Goal: Information Seeking & Learning: Learn about a topic

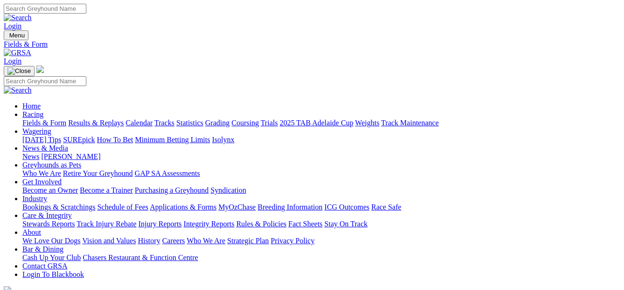
drag, startPoint x: 0, startPoint y: 0, endPoint x: 434, endPoint y: 220, distance: 487.0
select select "QLD"
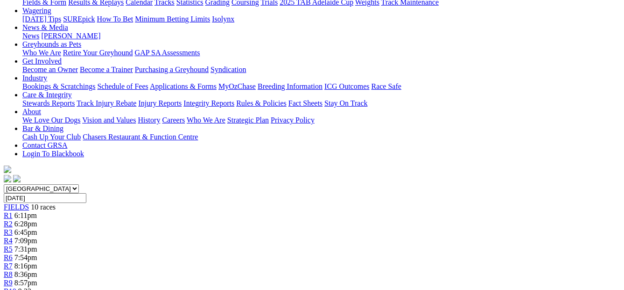
scroll to position [110, 0]
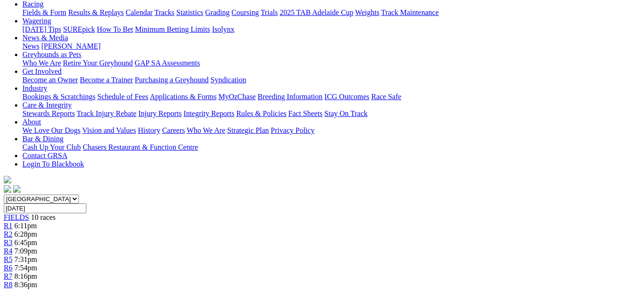
click at [13, 230] on link "R2" at bounding box center [8, 234] width 9 height 8
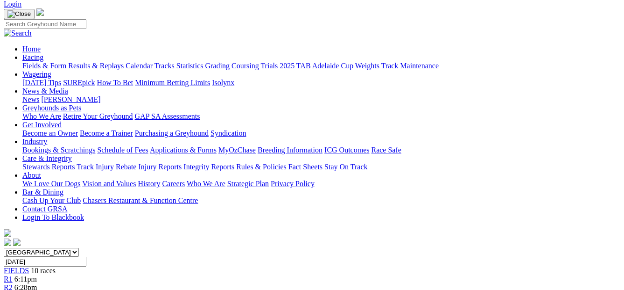
scroll to position [22, 0]
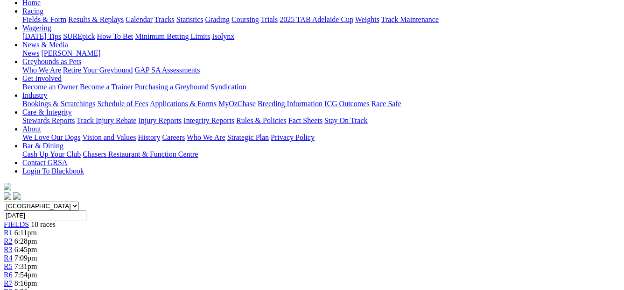
scroll to position [130, 0]
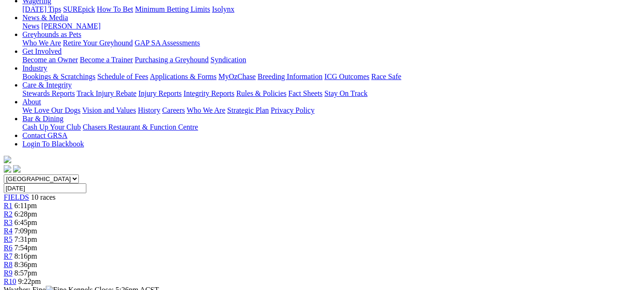
click at [37, 210] on span "6:28pm" at bounding box center [25, 214] width 23 height 8
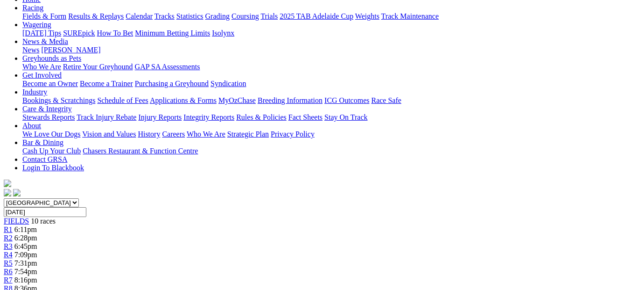
scroll to position [38, 0]
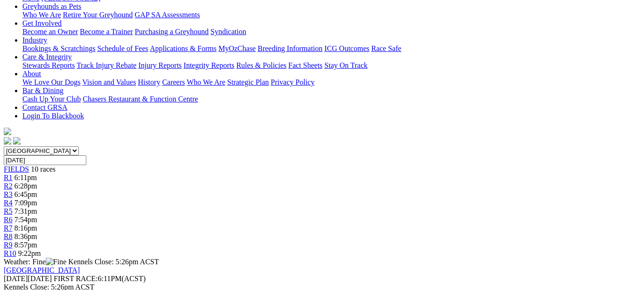
scroll to position [117, 0]
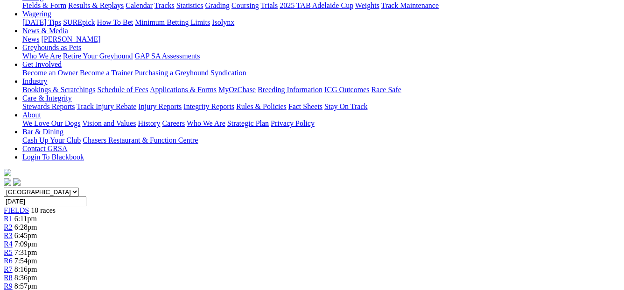
click at [13, 248] on span "R5" at bounding box center [8, 252] width 9 height 8
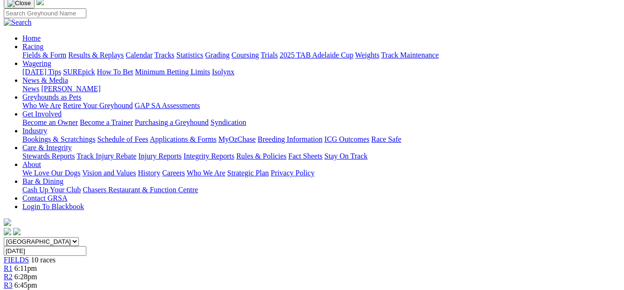
scroll to position [40, 0]
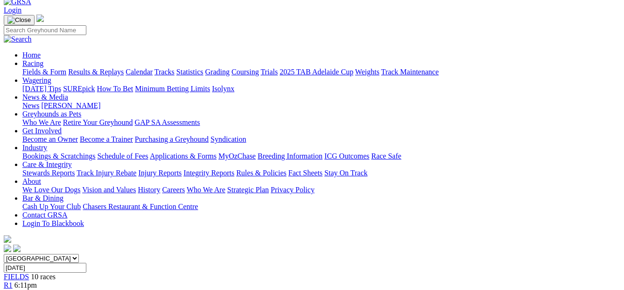
scroll to position [42, 0]
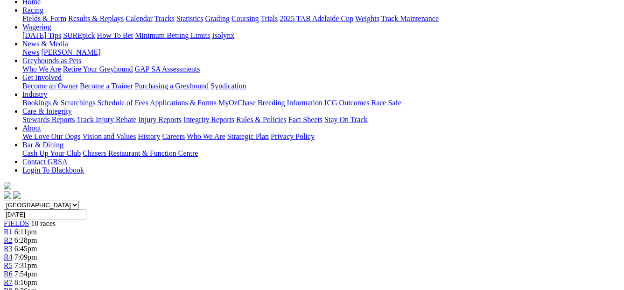
scroll to position [100, 0]
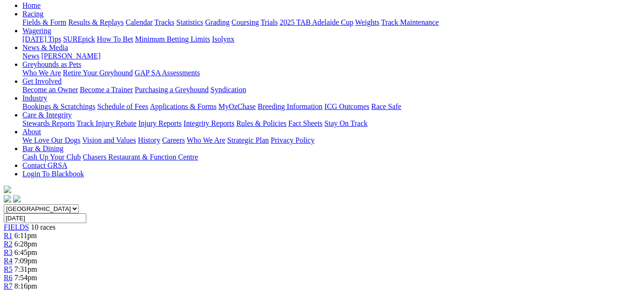
click at [480, 289] on div "R8 8:36pm" at bounding box center [312, 294] width 617 height 8
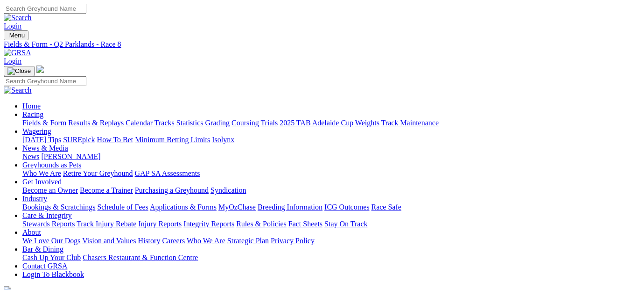
select select "NSW"
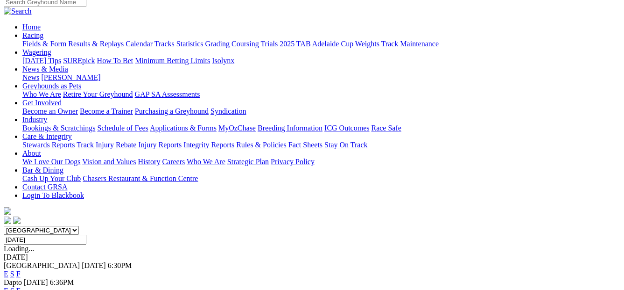
scroll to position [87, 0]
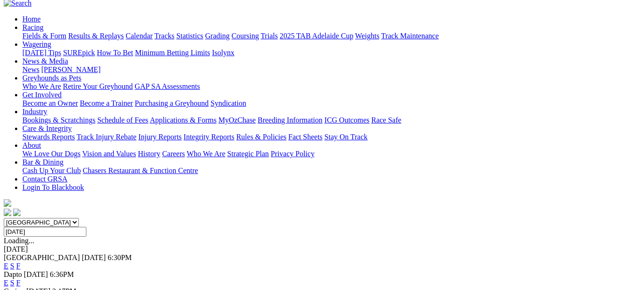
click at [8, 261] on link "E" at bounding box center [6, 265] width 5 height 8
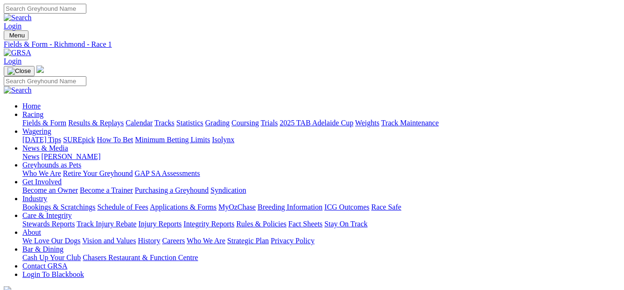
select select "SA"
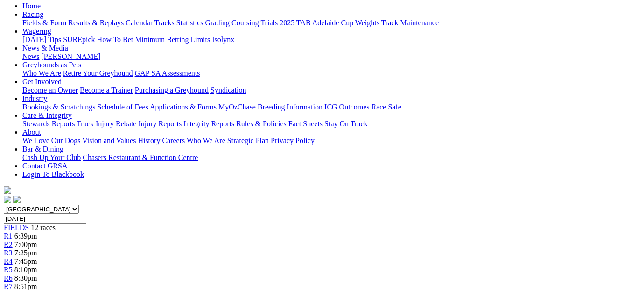
scroll to position [15, 0]
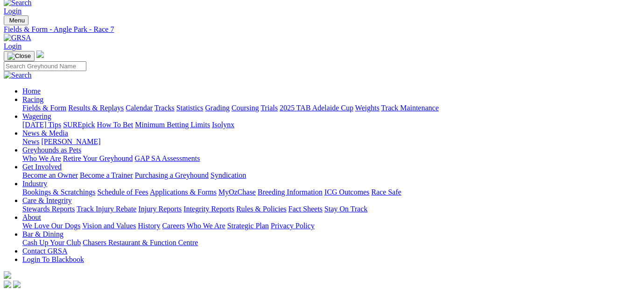
click at [79, 289] on select "South Australia New South Wales Northern Territory Queensland Tasmania Victoria…" at bounding box center [41, 294] width 75 height 9
select select "NSW"
click at [21, 289] on select "South Australia New South Wales Northern Territory Queensland Tasmania Victoria…" at bounding box center [41, 294] width 75 height 9
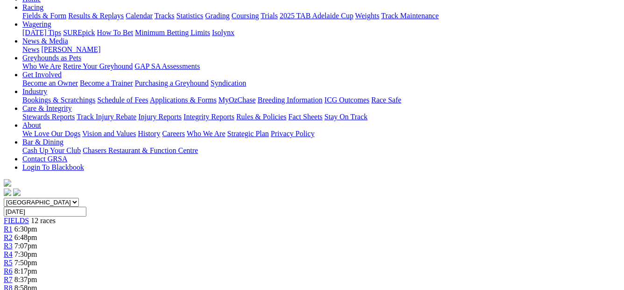
scroll to position [78, 0]
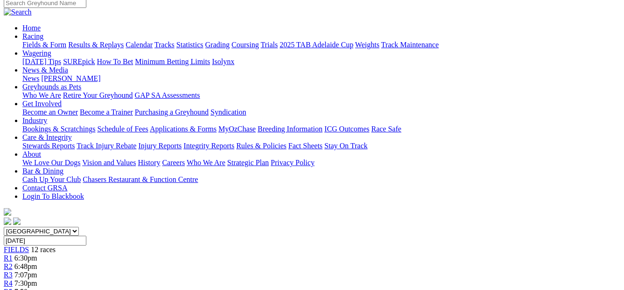
click at [37, 262] on span "6:48pm" at bounding box center [25, 266] width 23 height 8
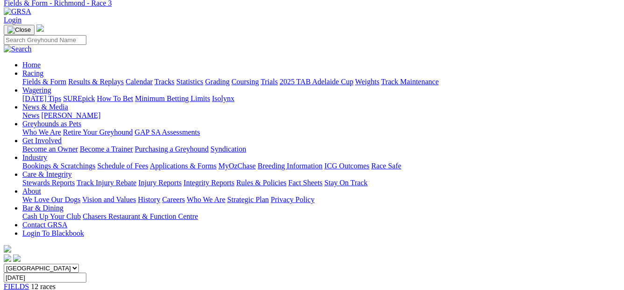
scroll to position [7, 0]
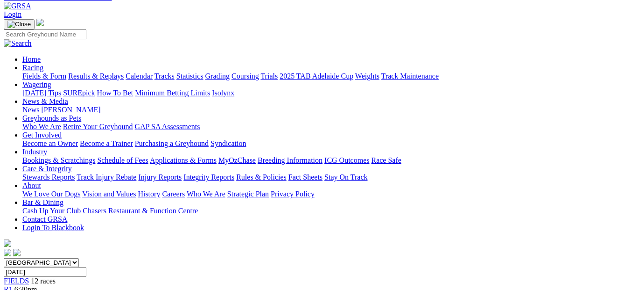
scroll to position [8, 0]
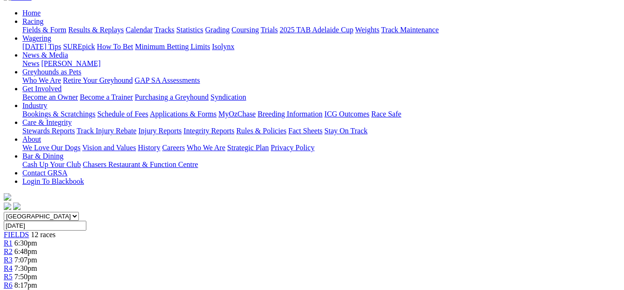
scroll to position [64, 0]
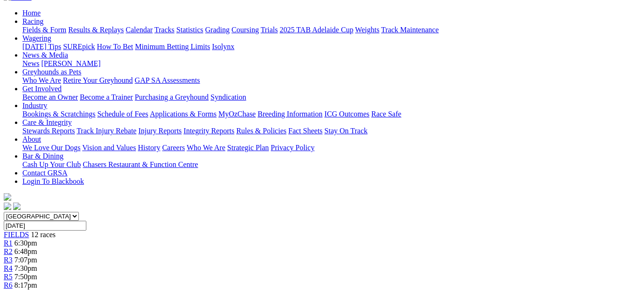
scroll to position [85, 0]
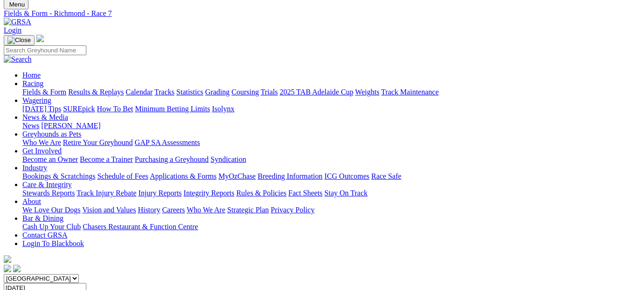
scroll to position [14, 0]
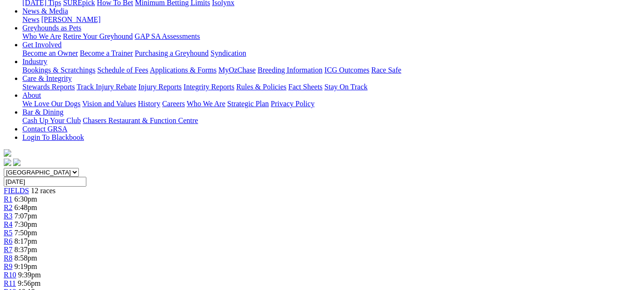
scroll to position [74, 0]
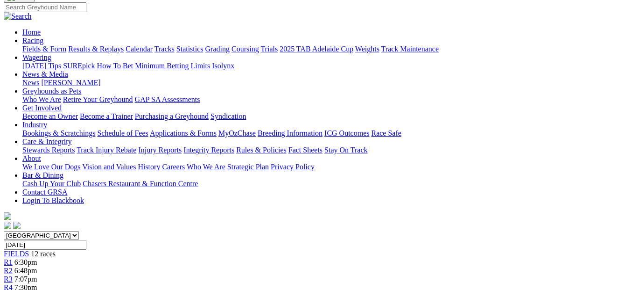
click at [79, 231] on select "South Australia New South Wales Northern Territory Queensland Tasmania Victoria…" at bounding box center [41, 235] width 75 height 9
select select "SA"
click at [21, 231] on select "South Australia New South Wales Northern Territory Queensland Tasmania Victoria…" at bounding box center [41, 235] width 75 height 9
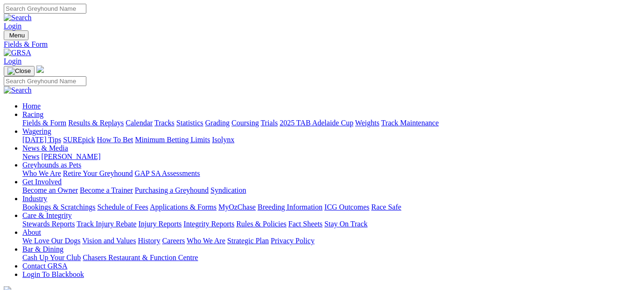
drag, startPoint x: 0, startPoint y: 0, endPoint x: 220, endPoint y: 118, distance: 249.7
select select "[GEOGRAPHIC_DATA]"
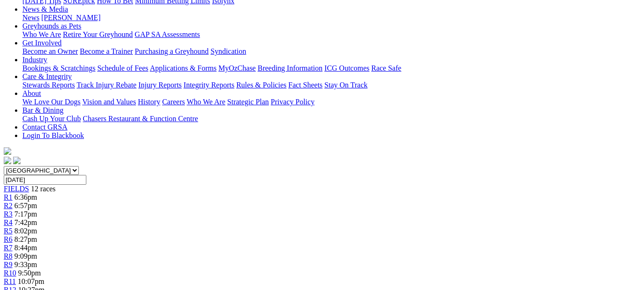
scroll to position [127, 0]
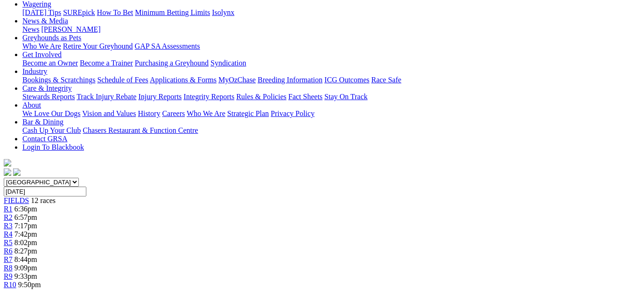
click at [129, 213] on div "R2 6:57pm" at bounding box center [312, 217] width 617 height 8
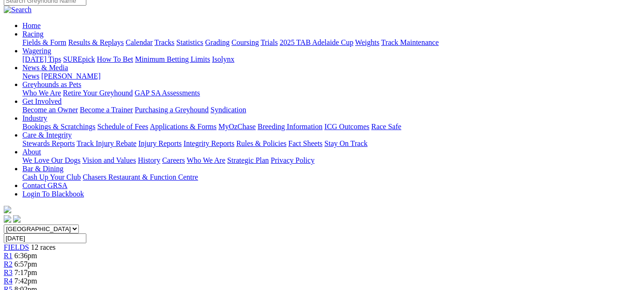
scroll to position [76, 0]
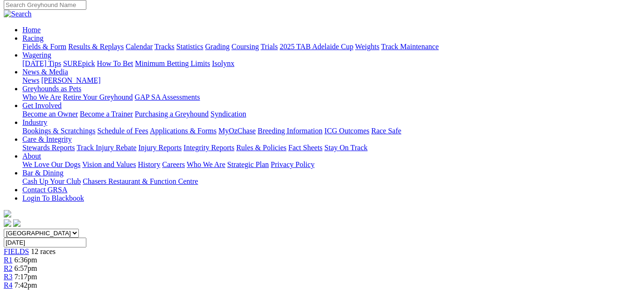
click at [186, 272] on div "R3 7:17pm" at bounding box center [312, 276] width 617 height 8
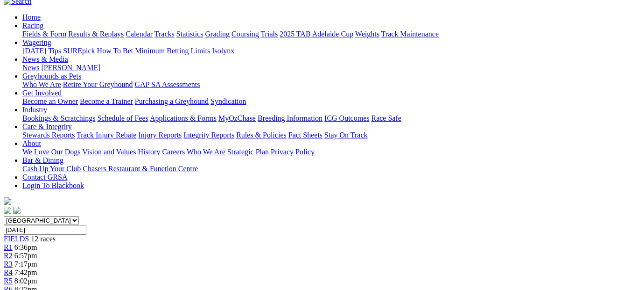
scroll to position [78, 0]
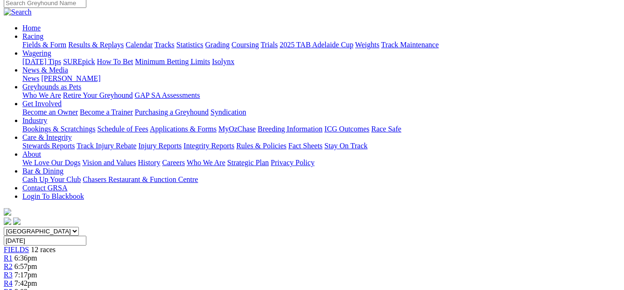
click at [13, 279] on span "R4" at bounding box center [8, 283] width 9 height 8
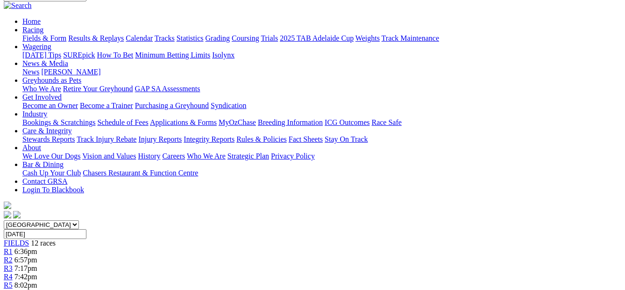
scroll to position [64, 0]
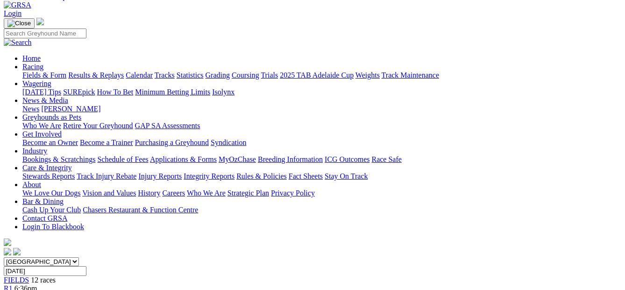
scroll to position [28, 0]
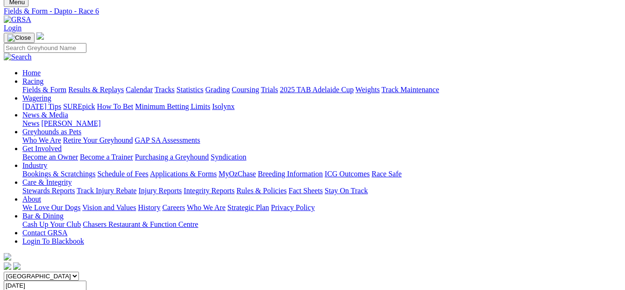
scroll to position [29, 0]
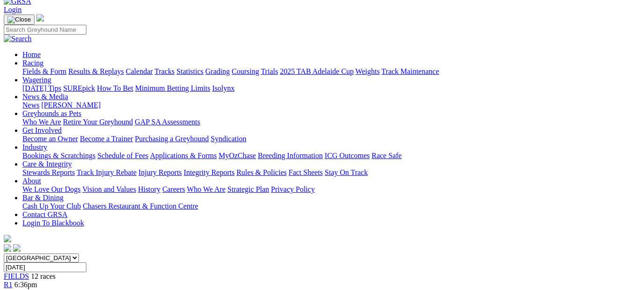
scroll to position [24, 0]
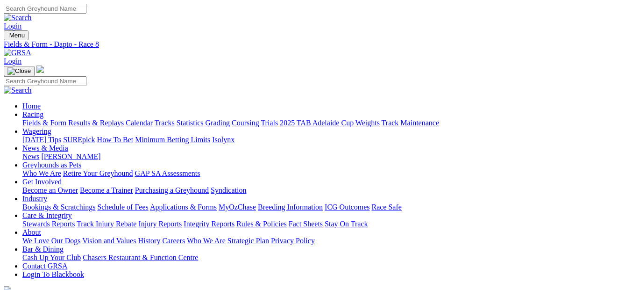
select select "VIC"
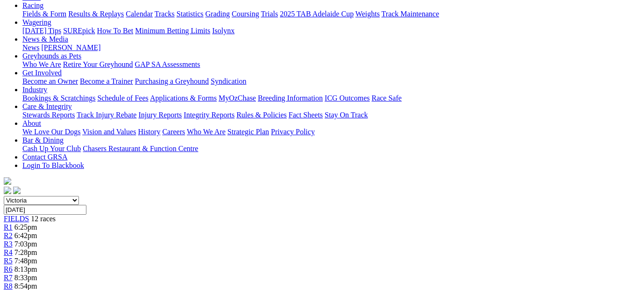
scroll to position [117, 0]
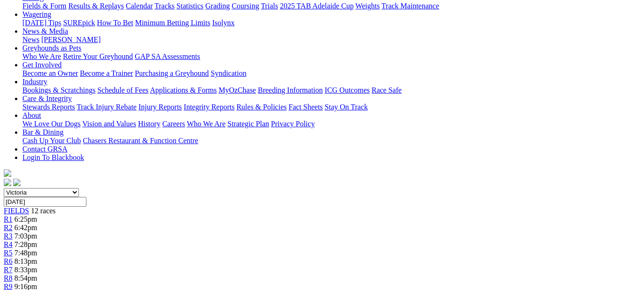
click at [13, 240] on link "R4" at bounding box center [8, 244] width 9 height 8
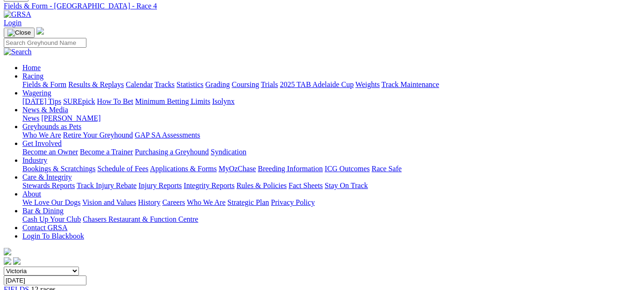
scroll to position [32, 0]
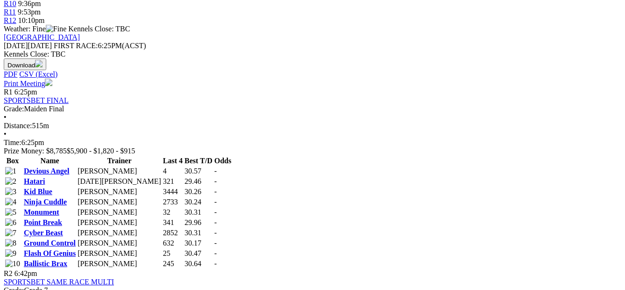
scroll to position [459, 0]
